Goal: Task Accomplishment & Management: Use online tool/utility

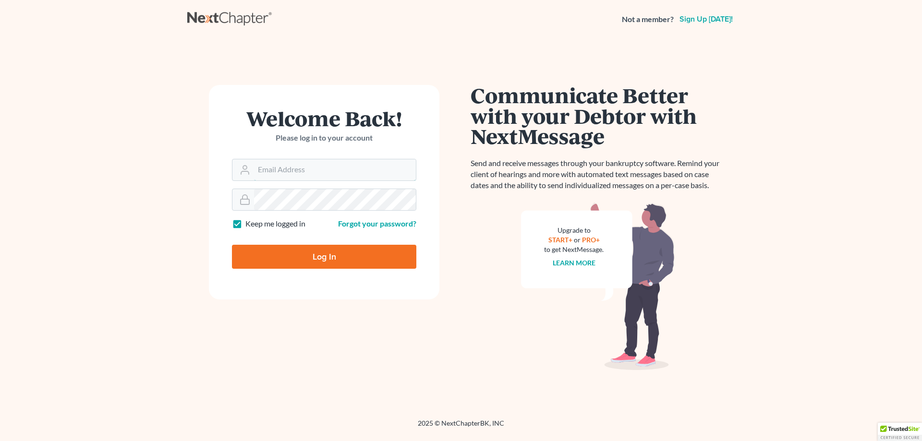
type input "[EMAIL_ADDRESS][DOMAIN_NAME]"
click at [313, 250] on input "Log In" at bounding box center [324, 257] width 184 height 24
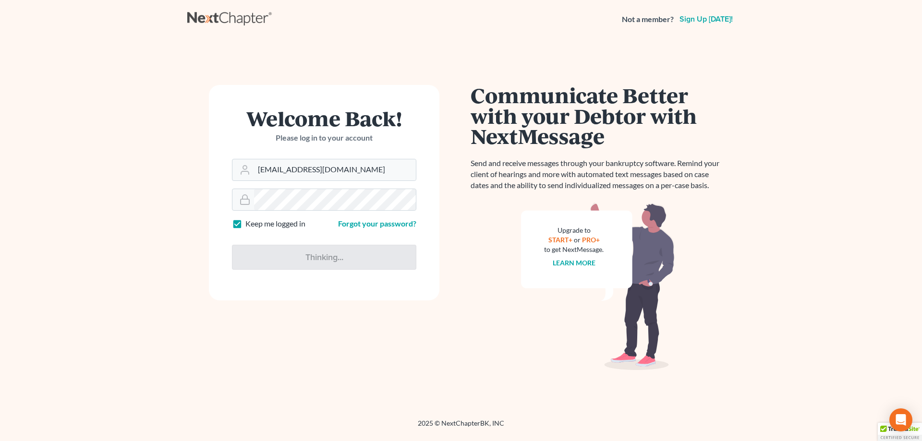
type input "Thinking..."
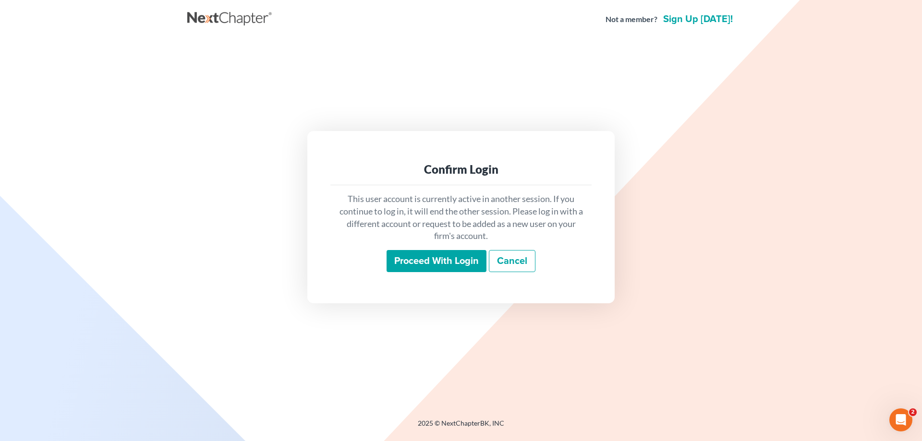
click at [439, 260] on input "Proceed with login" at bounding box center [437, 261] width 100 height 22
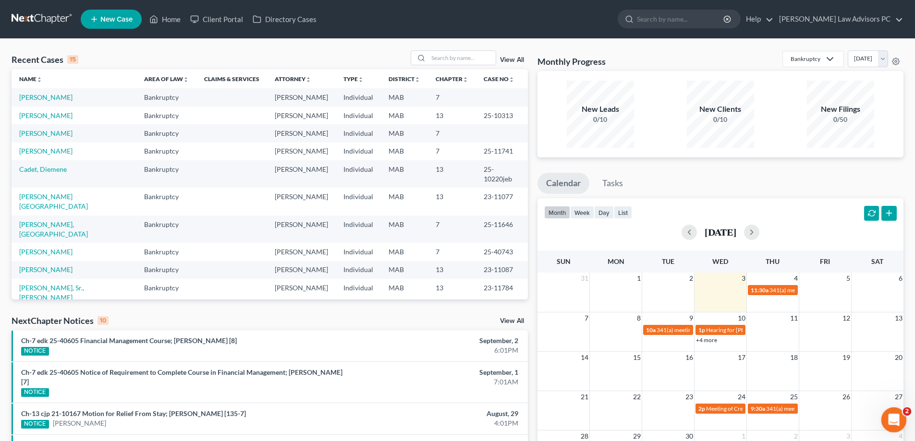
click at [887, 418] on icon "Open Intercom Messenger" at bounding box center [892, 419] width 16 height 16
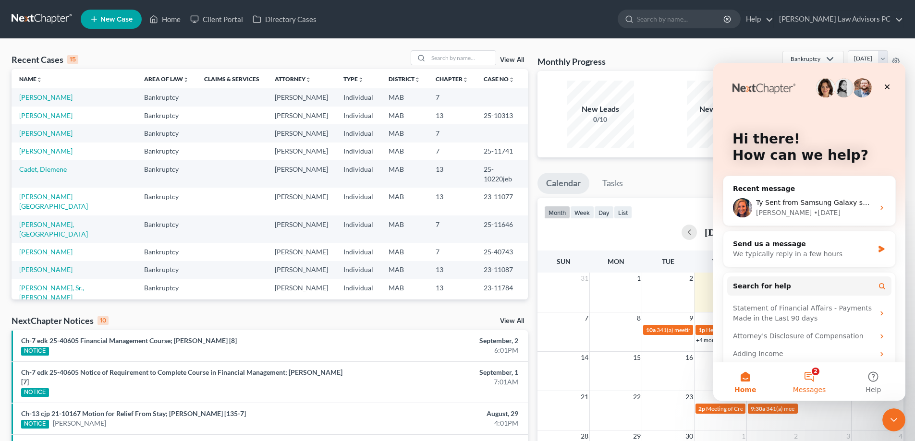
click at [807, 382] on button "2 Messages" at bounding box center [809, 382] width 64 height 38
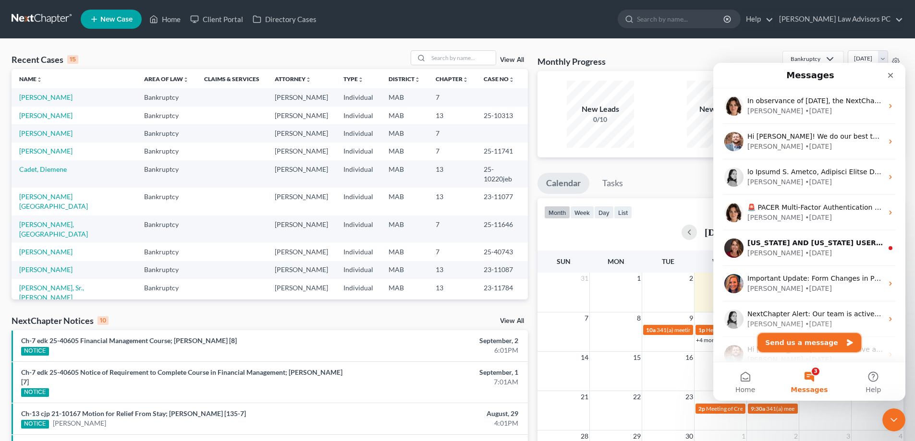
click at [799, 346] on button "Send us a message" at bounding box center [809, 342] width 104 height 19
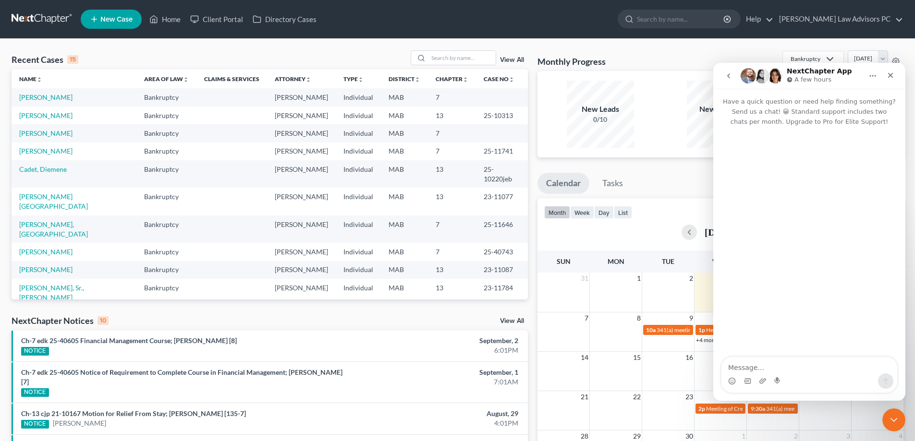
click at [786, 367] on textarea "Message…" at bounding box center [809, 365] width 176 height 16
type textarea "how do I pull a lkelly bluebook on a vehicle"
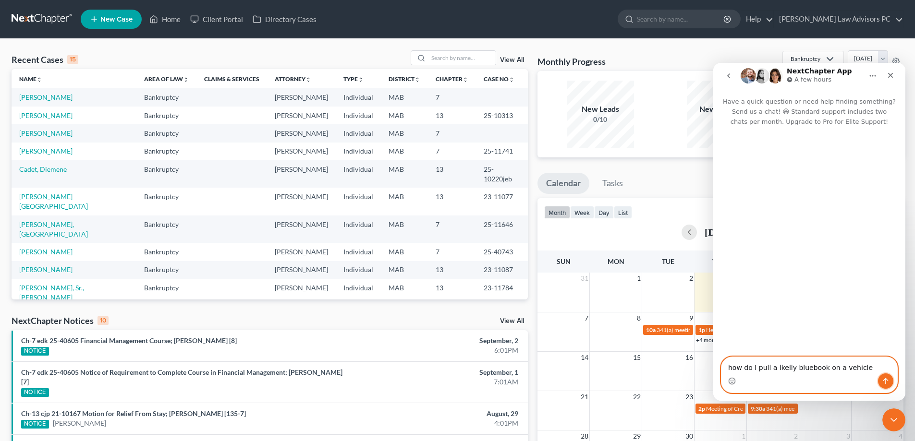
click at [885, 383] on icon "Send a message…" at bounding box center [886, 381] width 8 height 8
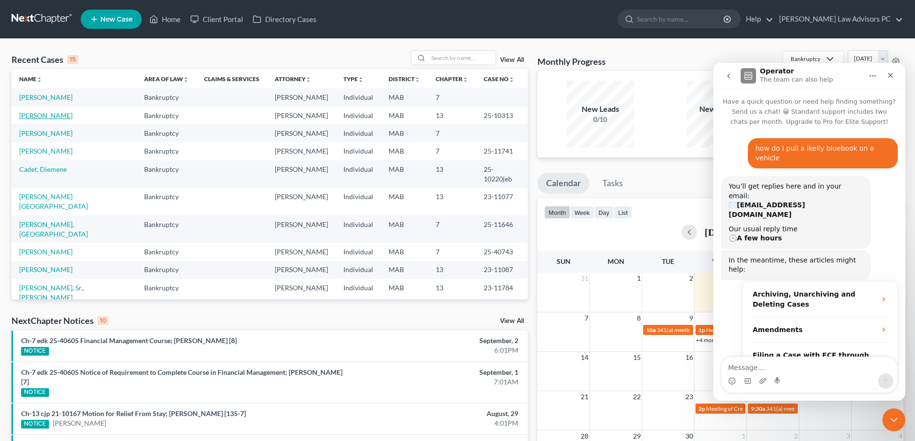
scroll to position [18, 0]
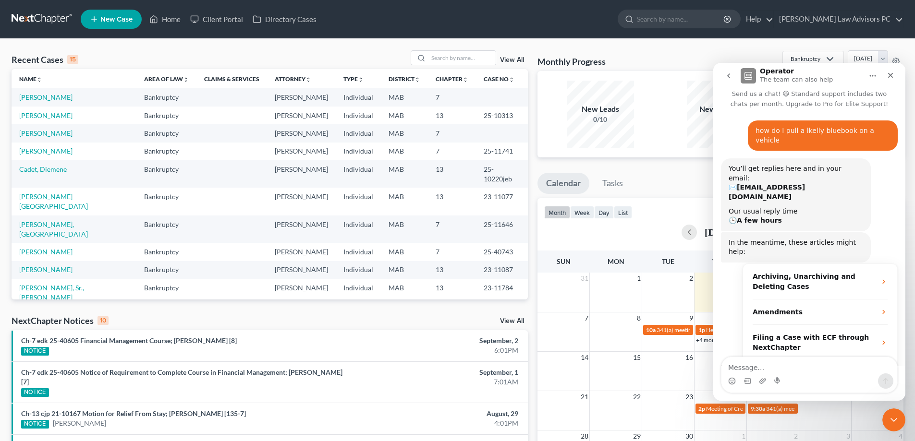
click at [730, 367] on textarea "Message…" at bounding box center [809, 365] width 176 height 16
click at [848, 383] on div "Intercom messenger" at bounding box center [809, 381] width 176 height 15
click at [844, 369] on textarea "Message…" at bounding box center [809, 365] width 176 height 16
type textarea "a"
type textarea "did not answer the questions"
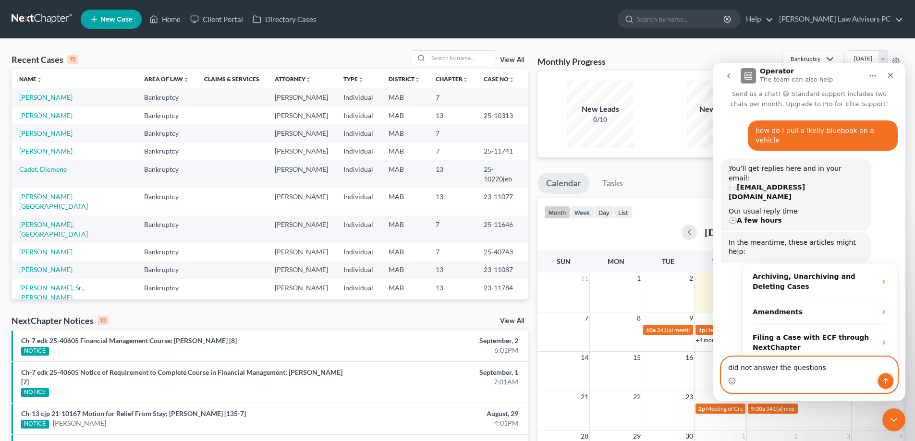
click at [887, 375] on button "Send a message…" at bounding box center [885, 381] width 15 height 15
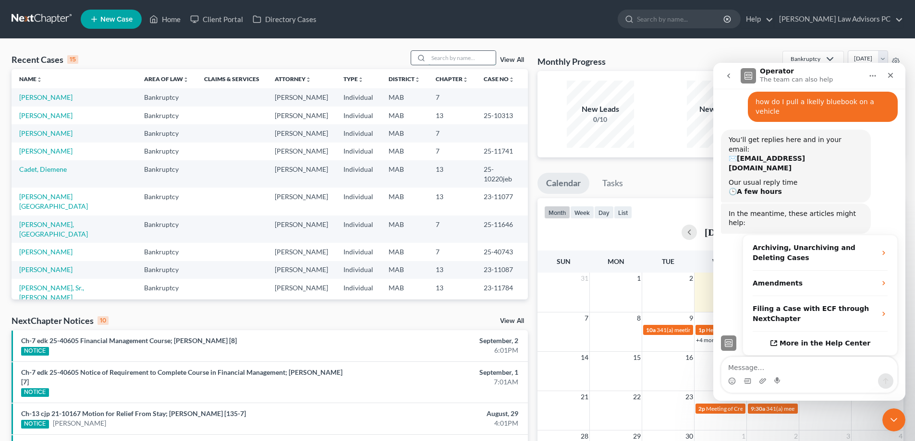
click at [444, 57] on input "search" at bounding box center [461, 58] width 67 height 14
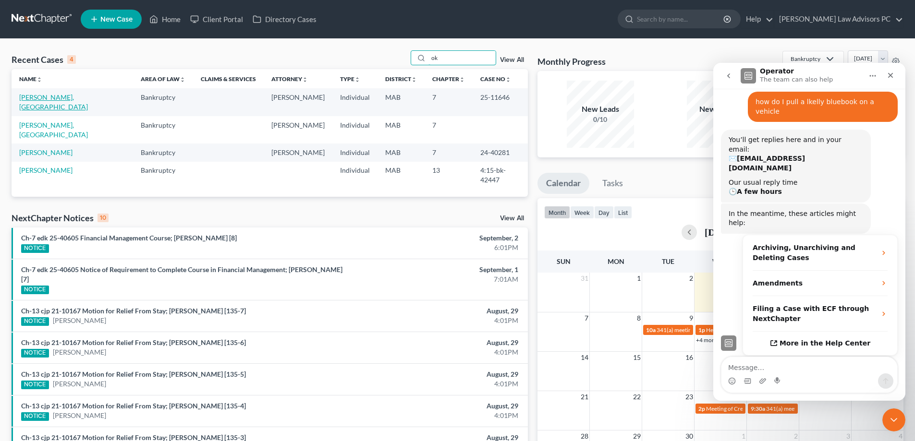
type input "ok"
click at [34, 98] on link "[PERSON_NAME], [GEOGRAPHIC_DATA]" at bounding box center [53, 102] width 69 height 18
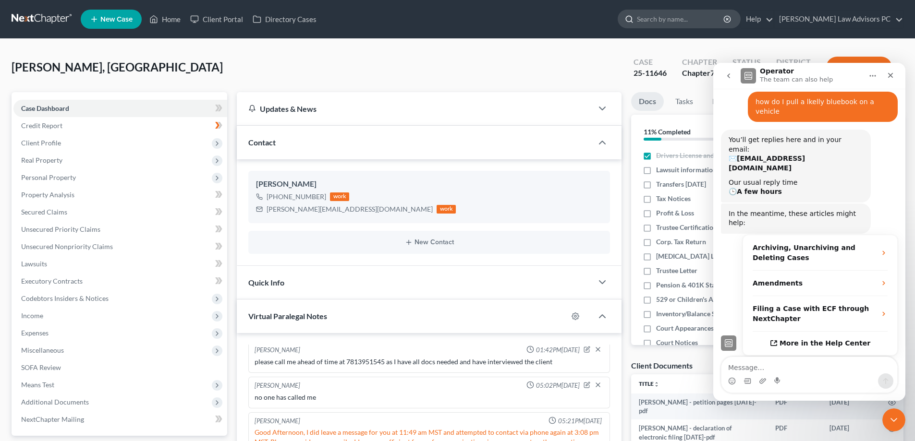
click at [725, 18] on input "search" at bounding box center [681, 19] width 88 height 18
click at [773, 19] on link "Help" at bounding box center [757, 19] width 32 height 17
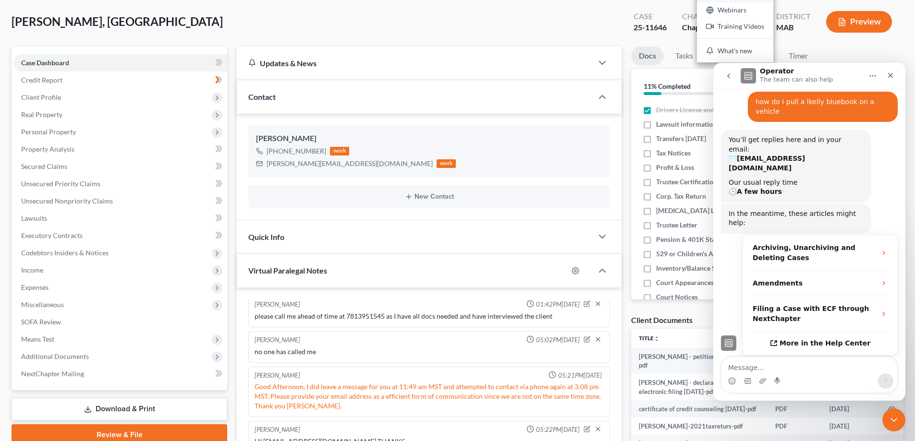
scroll to position [48, 0]
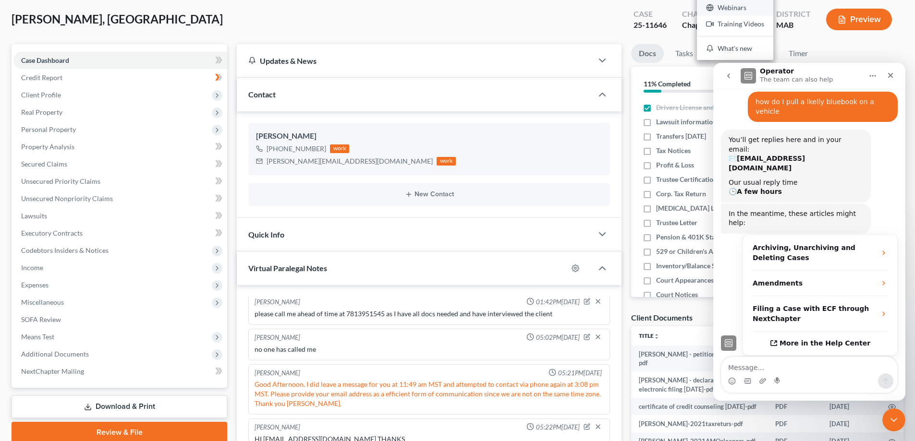
click at [771, 6] on link "Webinars" at bounding box center [735, 8] width 76 height 16
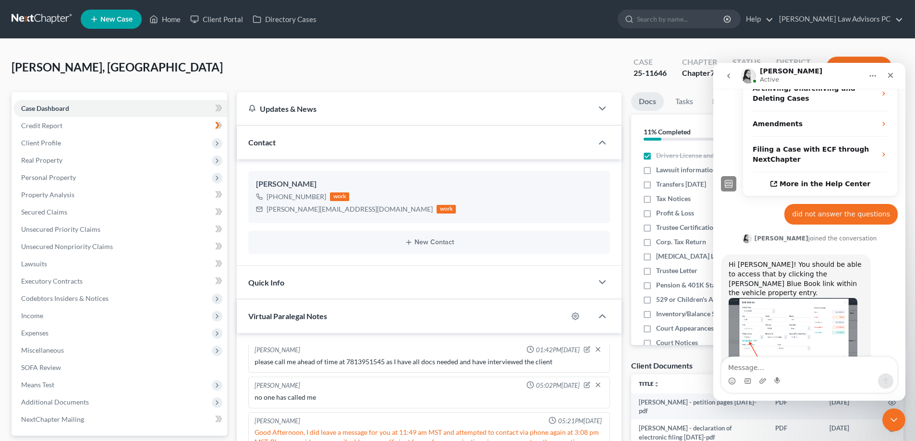
scroll to position [210, 0]
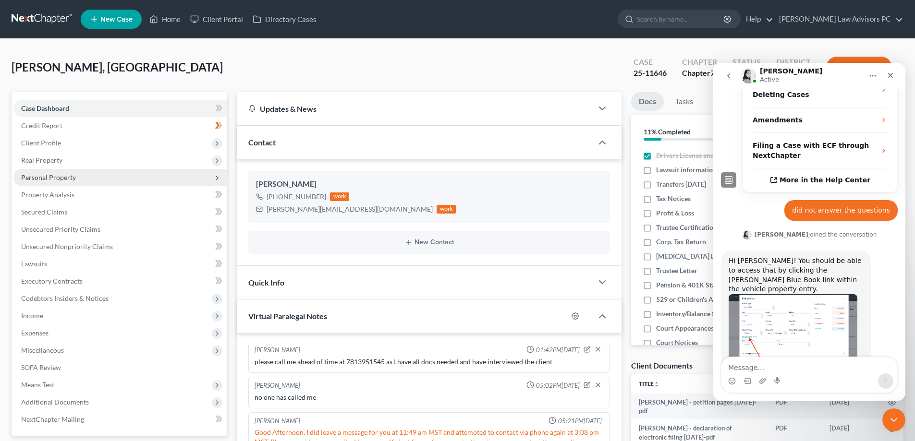
click at [51, 178] on span "Personal Property" at bounding box center [48, 177] width 55 height 8
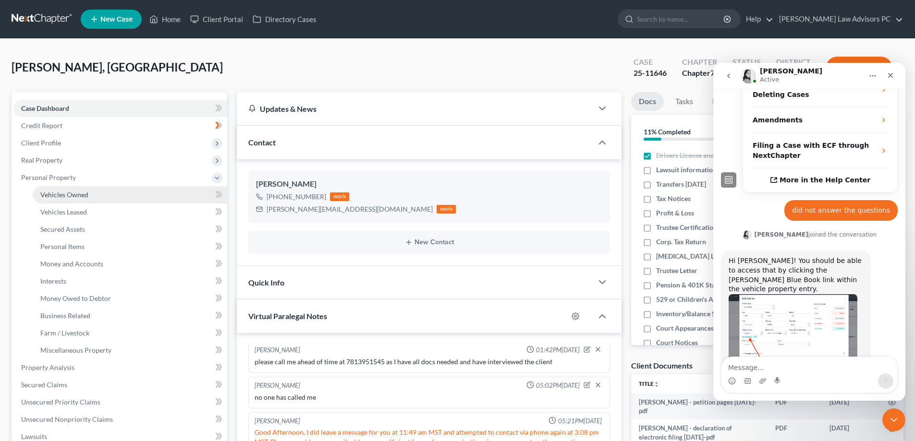
click at [64, 196] on span "Vehicles Owned" at bounding box center [64, 195] width 48 height 8
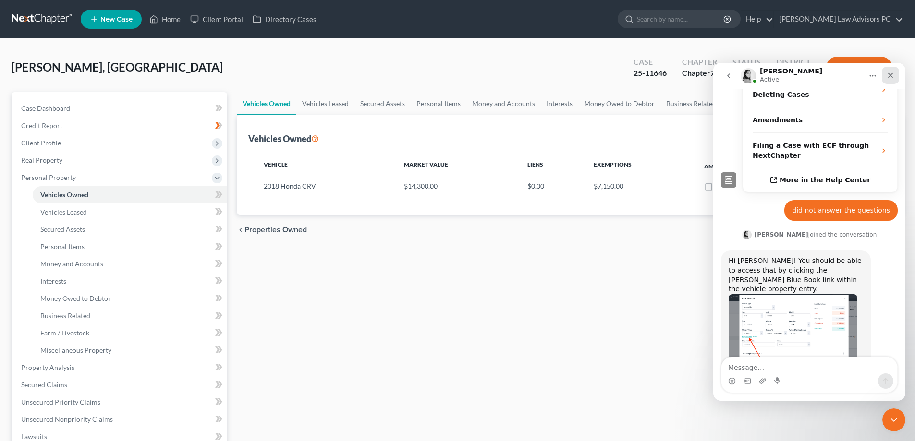
click at [889, 77] on icon "Close" at bounding box center [890, 75] width 5 height 5
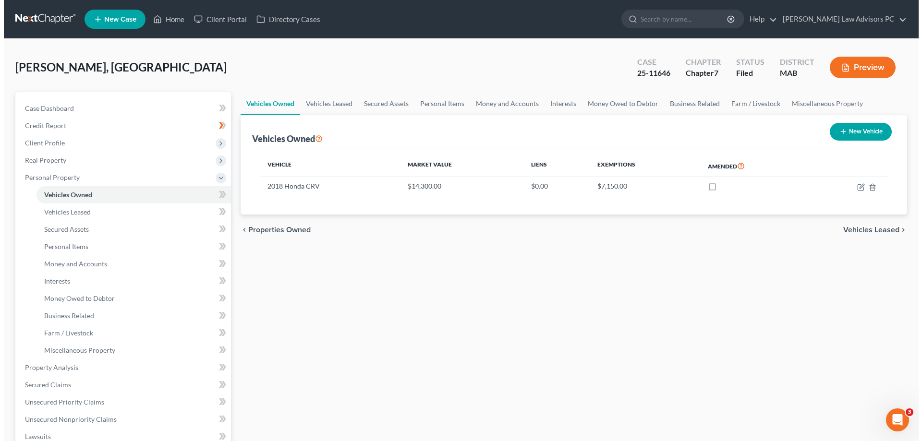
scroll to position [210, 0]
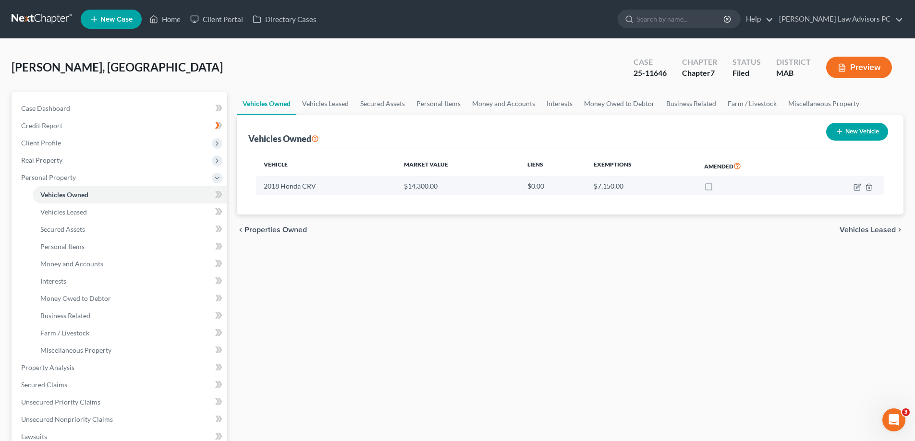
click at [277, 187] on td "2018 Honda CRV" at bounding box center [326, 186] width 140 height 18
click at [857, 188] on icon "button" at bounding box center [857, 187] width 8 height 8
select select "0"
select select "8"
select select "2"
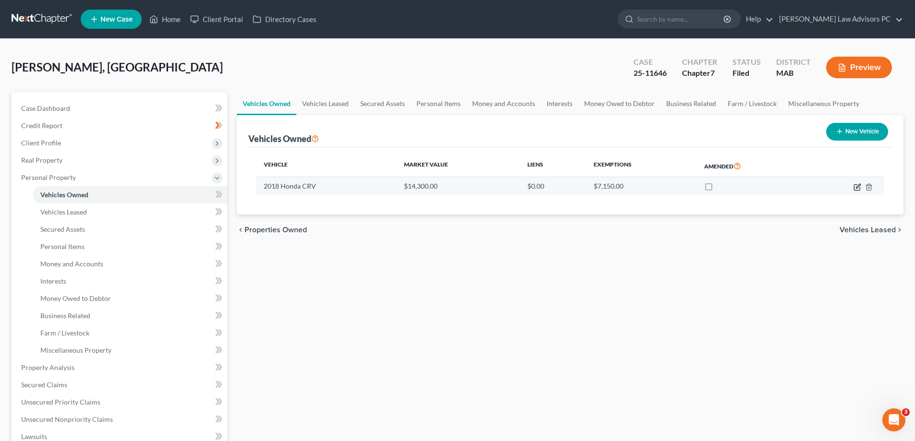
select select "2"
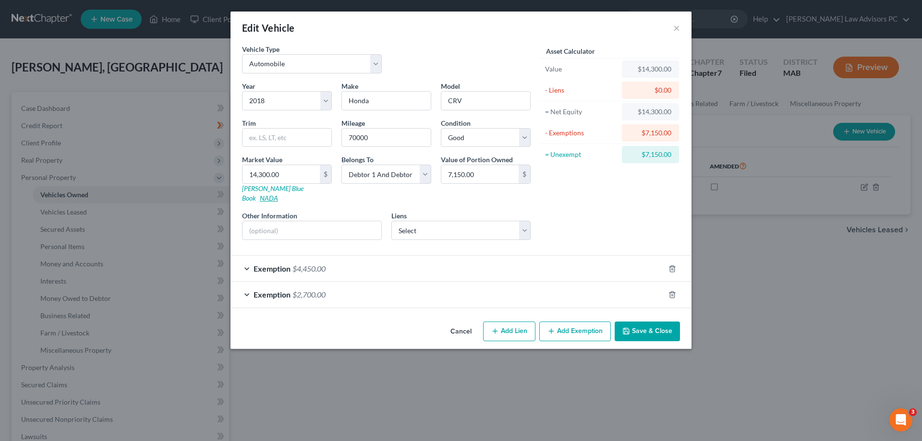
click at [278, 194] on link "NADA" at bounding box center [269, 198] width 18 height 8
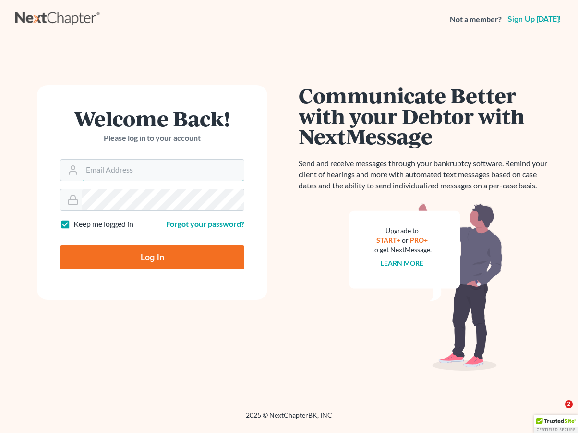
type input "[EMAIL_ADDRESS][DOMAIN_NAME]"
click at [126, 258] on input "Log In" at bounding box center [152, 257] width 184 height 24
type input "Thinking..."
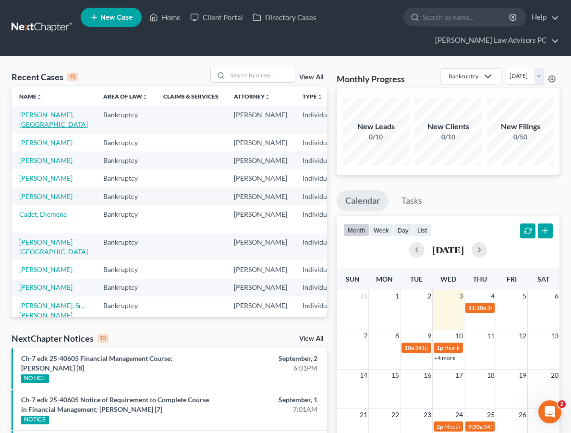
click at [36, 114] on link "[PERSON_NAME], [GEOGRAPHIC_DATA]" at bounding box center [53, 119] width 69 height 18
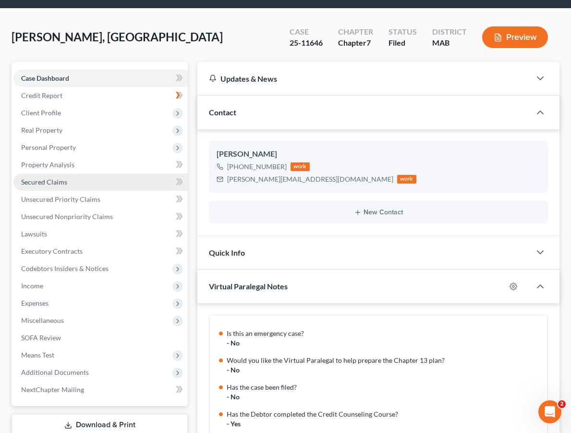
scroll to position [300, 0]
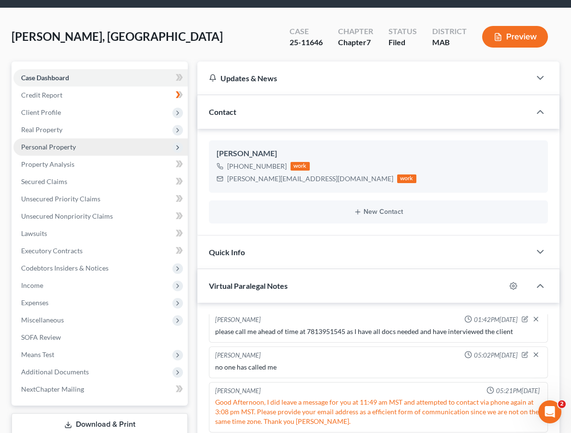
click at [66, 148] on span "Personal Property" at bounding box center [48, 147] width 55 height 8
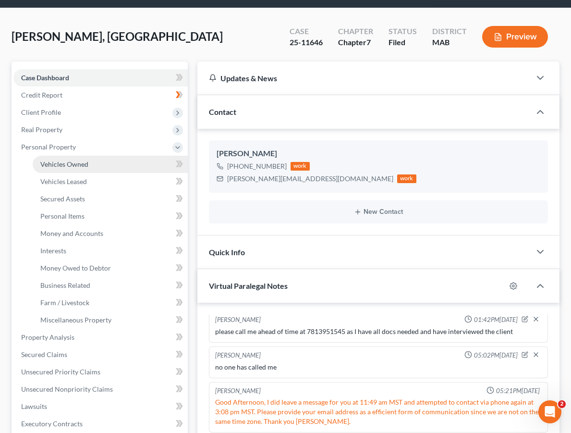
click at [73, 164] on span "Vehicles Owned" at bounding box center [64, 164] width 48 height 8
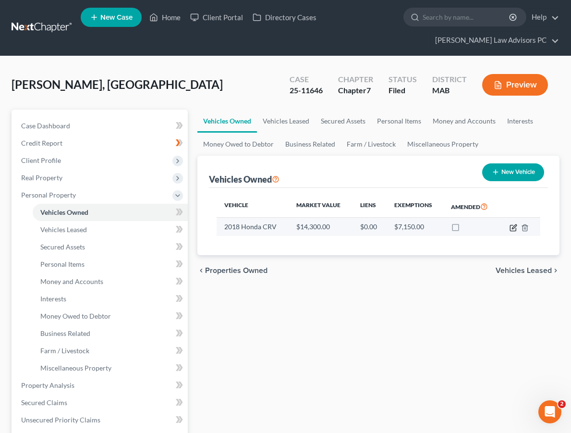
click at [512, 228] on icon "button" at bounding box center [513, 228] width 8 height 8
select select "0"
select select "8"
select select "2"
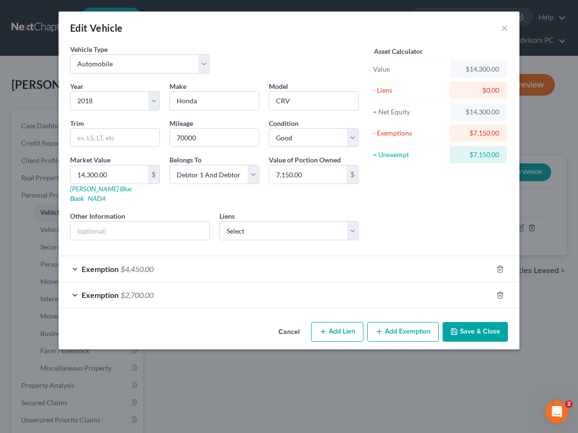
drag, startPoint x: 417, startPoint y: 23, endPoint x: 387, endPoint y: 11, distance: 32.5
click at [387, 11] on div "Edit Vehicle × Vehicle Type Select Automobile Truck Trailer Watercraft Aircraft…" at bounding box center [289, 216] width 578 height 433
click at [501, 31] on button "×" at bounding box center [504, 28] width 7 height 12
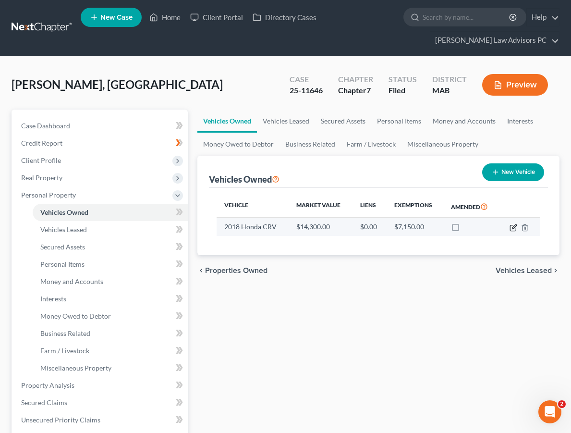
click at [511, 227] on icon "button" at bounding box center [513, 228] width 8 height 8
select select "0"
select select "8"
select select "2"
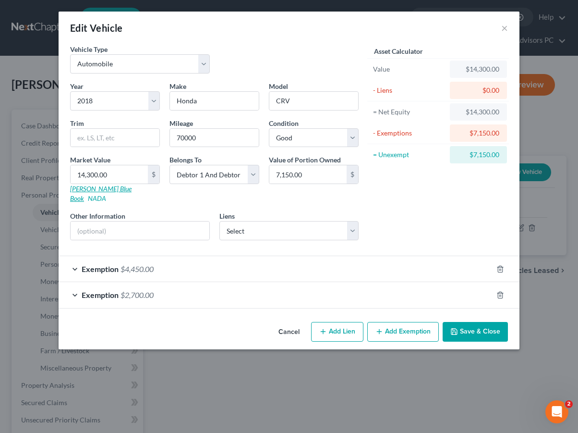
click at [105, 187] on link "[PERSON_NAME] Blue Book" at bounding box center [100, 193] width 61 height 18
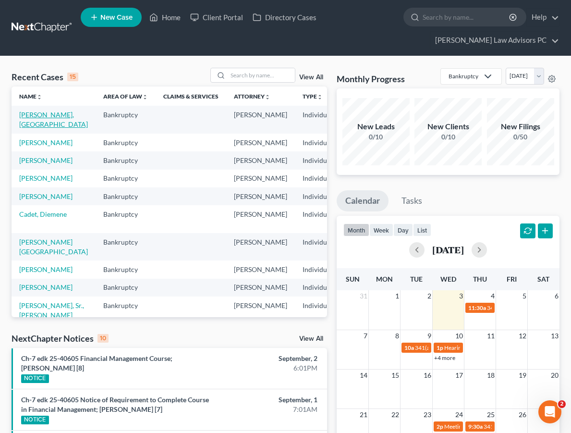
click at [36, 118] on link "[PERSON_NAME], [GEOGRAPHIC_DATA]" at bounding box center [53, 119] width 69 height 18
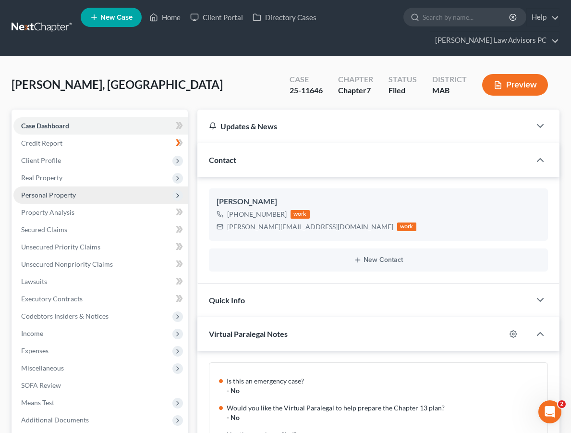
click at [85, 193] on span "Personal Property" at bounding box center [100, 194] width 174 height 17
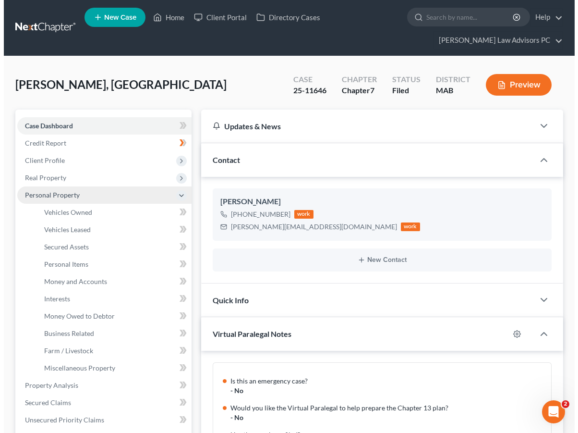
scroll to position [300, 0]
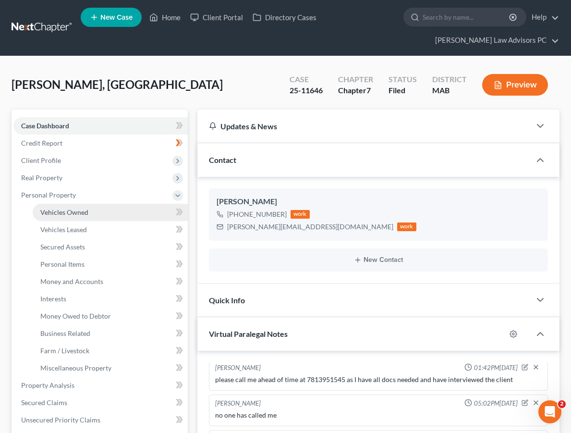
click at [76, 211] on span "Vehicles Owned" at bounding box center [64, 212] width 48 height 8
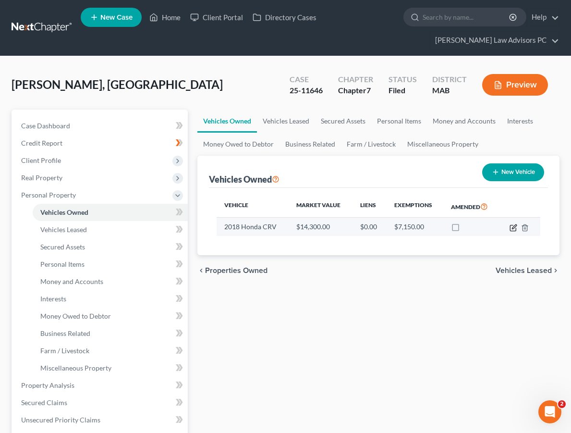
click at [511, 229] on icon "button" at bounding box center [513, 228] width 8 height 8
select select "0"
select select "8"
select select "2"
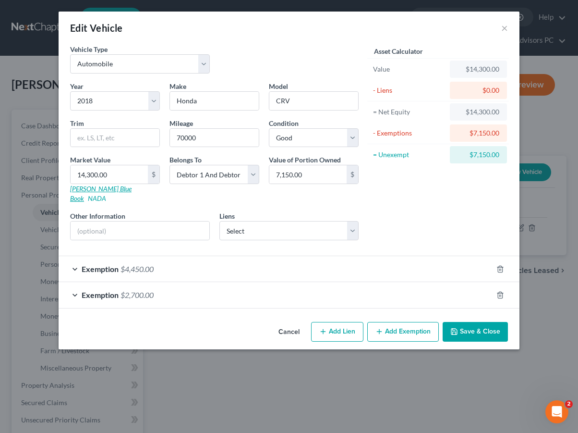
click at [103, 188] on link "[PERSON_NAME] Blue Book" at bounding box center [100, 193] width 61 height 18
